Goal: Information Seeking & Learning: Learn about a topic

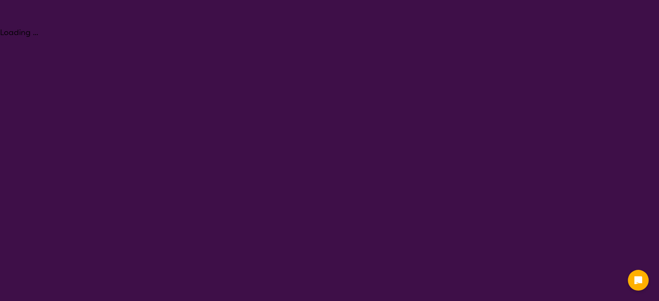
select select "NDIS Plan management"
select select "CH"
select select "NDIS"
select select "NDIS Plan management"
select select "CH"
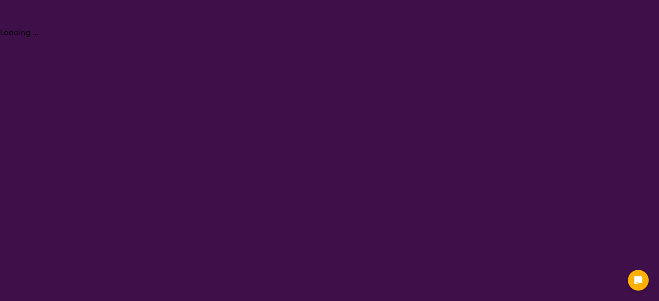
select select "NDIS"
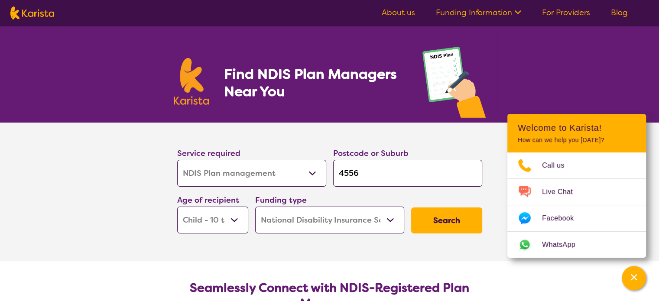
click at [443, 225] on button "Search" at bounding box center [446, 220] width 71 height 26
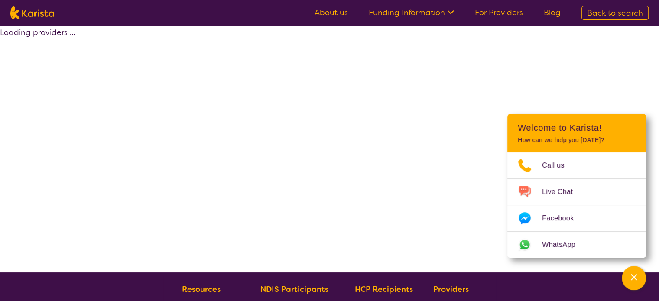
select select "by_score"
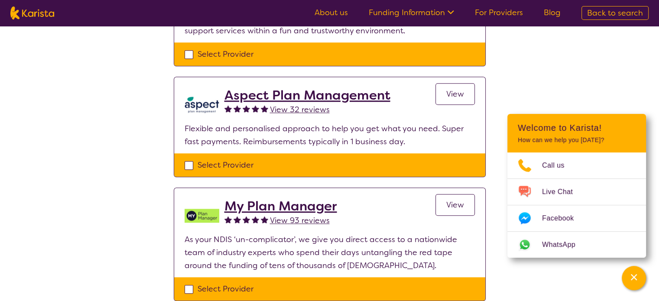
scroll to position [721, 0]
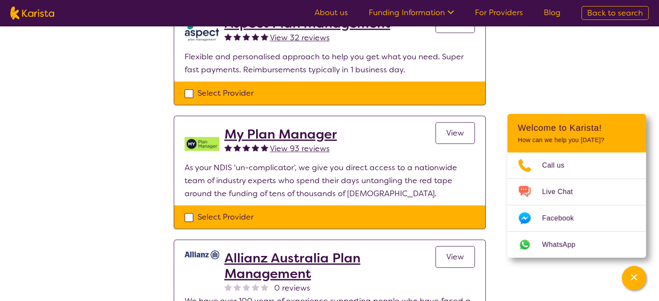
click at [309, 136] on h2 "My Plan Manager" at bounding box center [280, 134] width 113 height 16
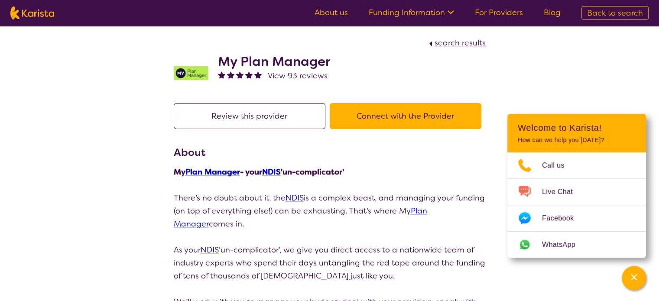
click at [367, 118] on button "Connect with the Provider" at bounding box center [406, 116] width 152 height 26
click at [219, 171] on link "Plan Manager" at bounding box center [212, 172] width 55 height 10
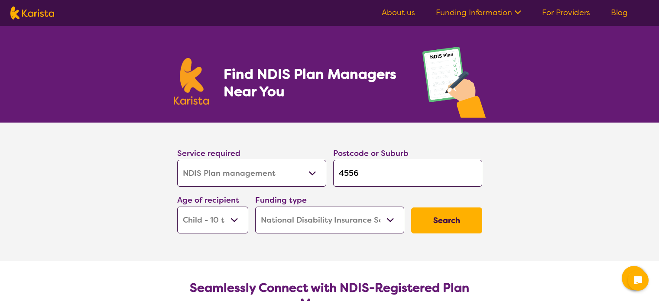
select select "NDIS Plan management"
select select "CH"
select select "NDIS"
select select "NDIS Plan management"
select select "CH"
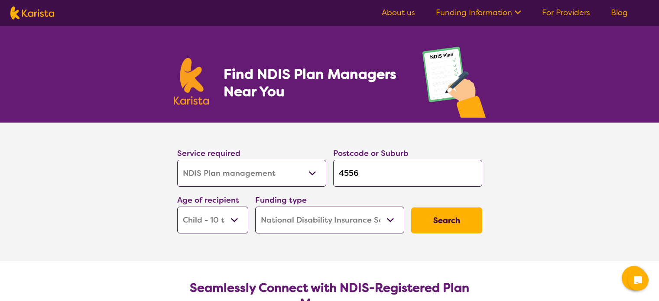
select select "NDIS"
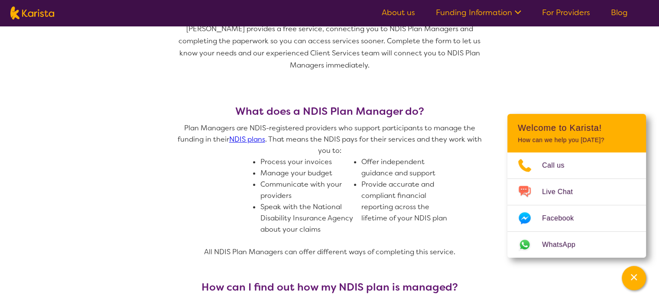
scroll to position [361, 0]
